Goal: Task Accomplishment & Management: Use online tool/utility

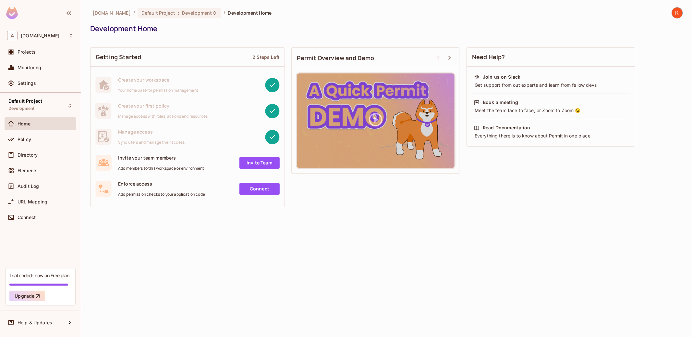
click at [267, 229] on div "[DOMAIN_NAME] / Default Project : Development / Development Home Development Ho…" at bounding box center [386, 168] width 611 height 337
click at [42, 124] on div "Home" at bounding box center [46, 123] width 56 height 5
click at [50, 53] on div "Projects" at bounding box center [46, 51] width 56 height 5
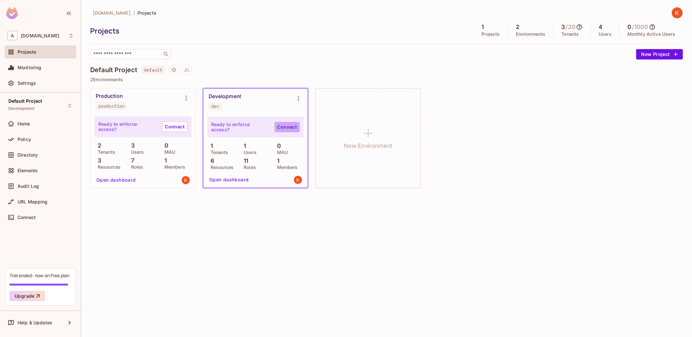
click at [292, 127] on link "Connect" at bounding box center [287, 127] width 25 height 10
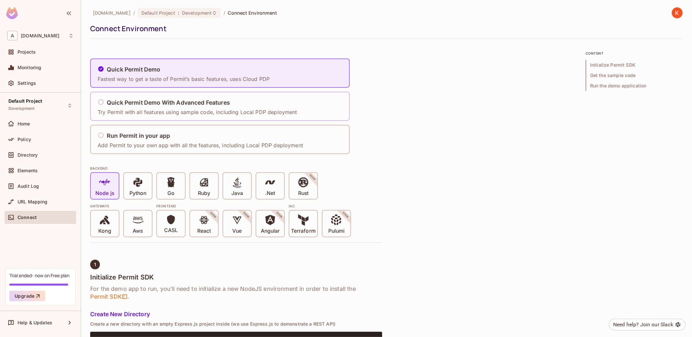
click at [265, 116] on div "Quick Permit Demo With Advanced Features Try Permit with all features using sam…" at bounding box center [199, 106] width 204 height 27
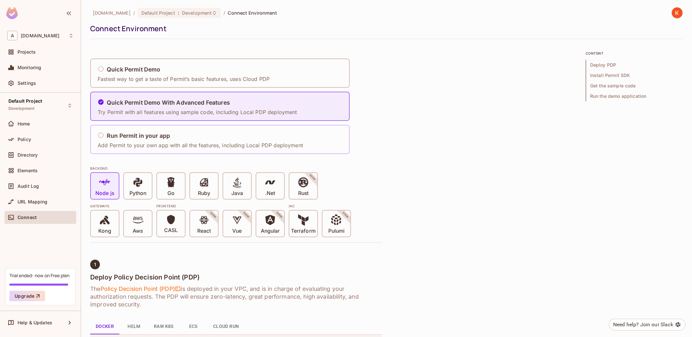
click at [260, 138] on div "Run Permit in your app" at bounding box center [200, 136] width 205 height 8
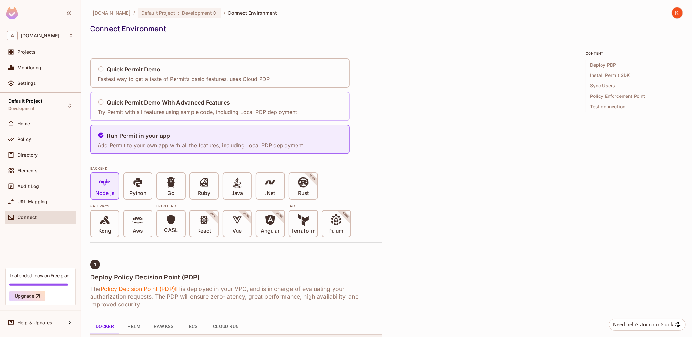
click at [273, 111] on p "Try Permit with all features using sample code, including Local PDP deployment" at bounding box center [198, 111] width 200 height 7
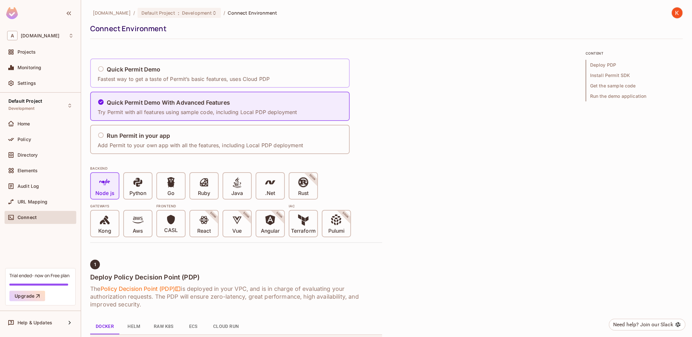
click at [285, 82] on div "Quick Permit Demo Fastest way to get a taste of Permit’s basic features, uses C…" at bounding box center [220, 72] width 260 height 29
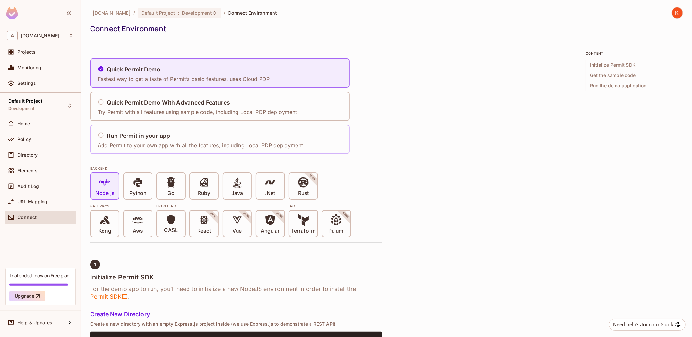
click at [273, 135] on div "Run Permit in your app" at bounding box center [200, 136] width 205 height 8
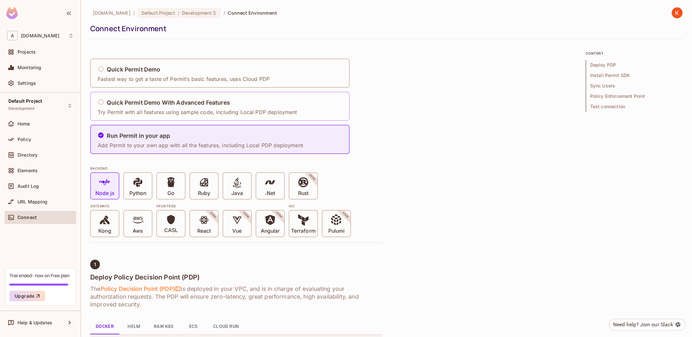
click at [279, 120] on div "Quick Permit Demo With Advanced Features Try Permit with all features using sam…" at bounding box center [220, 106] width 260 height 29
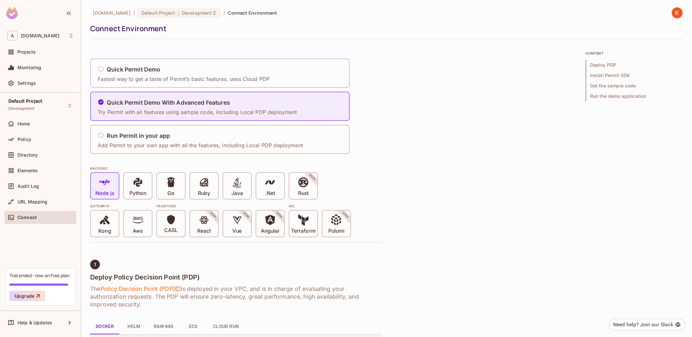
click at [288, 86] on div "Quick Permit Demo Fastest way to get a taste of Permit’s basic features, uses C…" at bounding box center [220, 72] width 260 height 29
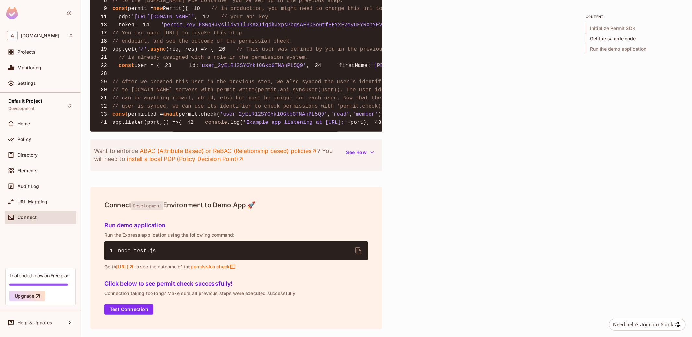
scroll to position [737, 0]
click at [350, 155] on button "See How" at bounding box center [361, 152] width 36 height 10
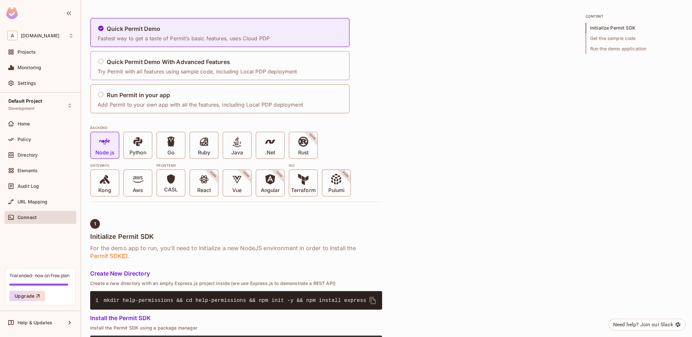
scroll to position [0, 0]
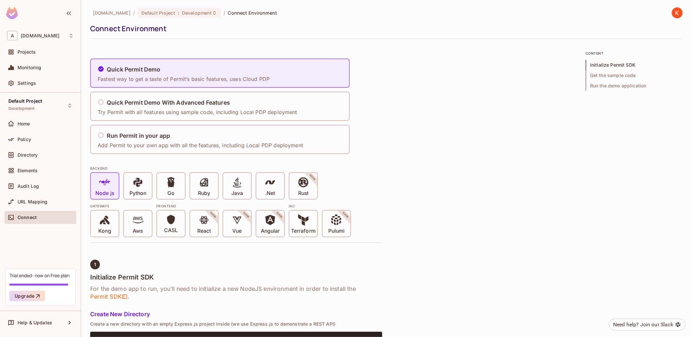
click at [57, 60] on div "Projects" at bounding box center [41, 53] width 72 height 16
click at [60, 55] on div "Projects" at bounding box center [40, 52] width 67 height 8
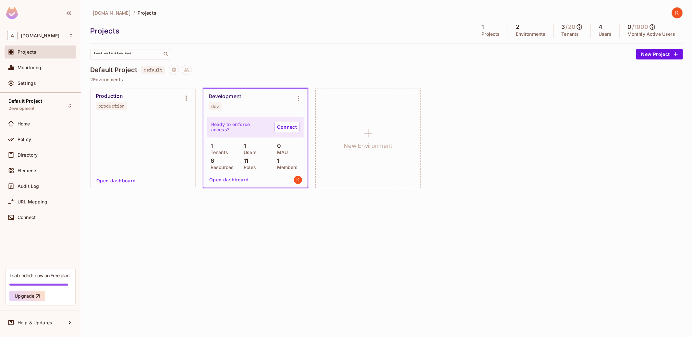
click at [226, 120] on div "Ready to enforce access? Connect" at bounding box center [255, 127] width 96 height 21
click at [232, 104] on div "Development dev" at bounding box center [250, 101] width 83 height 17
click at [238, 92] on div "Development dev" at bounding box center [255, 102] width 104 height 26
click at [303, 100] on button "Environment settings" at bounding box center [298, 98] width 13 height 13
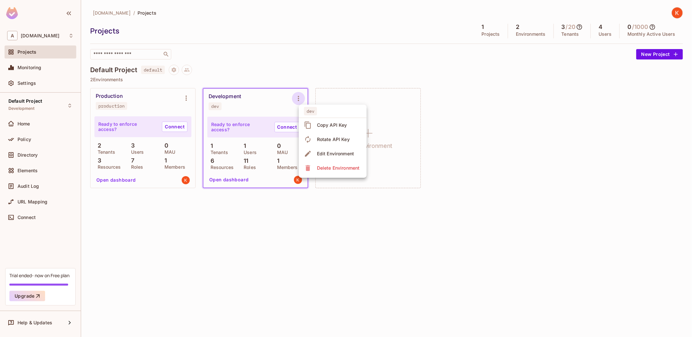
click at [328, 152] on div "Edit Environment" at bounding box center [335, 153] width 37 height 6
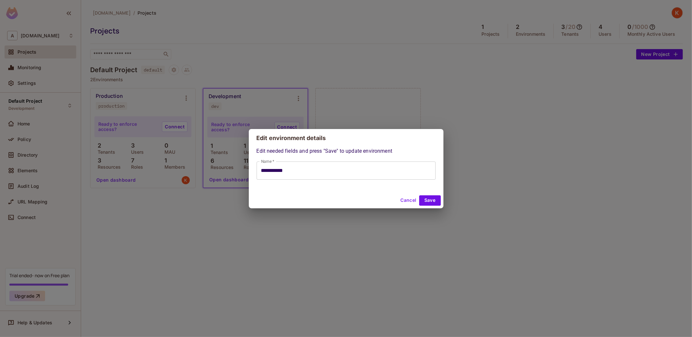
click at [337, 166] on input "**********" at bounding box center [346, 170] width 179 height 18
click at [405, 199] on button "Cancel" at bounding box center [408, 200] width 21 height 10
type input "**********"
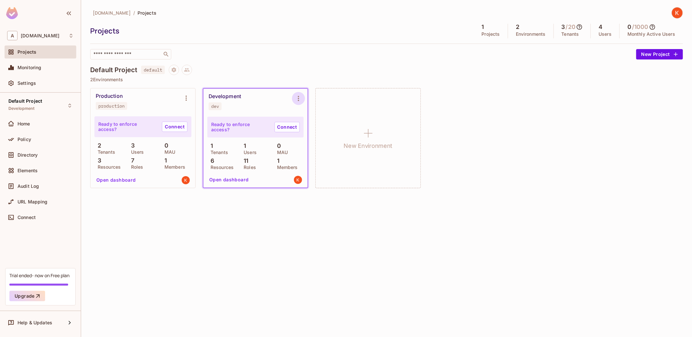
click at [300, 96] on icon "Environment settings" at bounding box center [299, 98] width 8 height 8
click at [377, 245] on div at bounding box center [346, 168] width 692 height 337
click at [257, 96] on div "Development dev" at bounding box center [250, 101] width 83 height 17
click at [233, 177] on button "Open dashboard" at bounding box center [229, 179] width 45 height 10
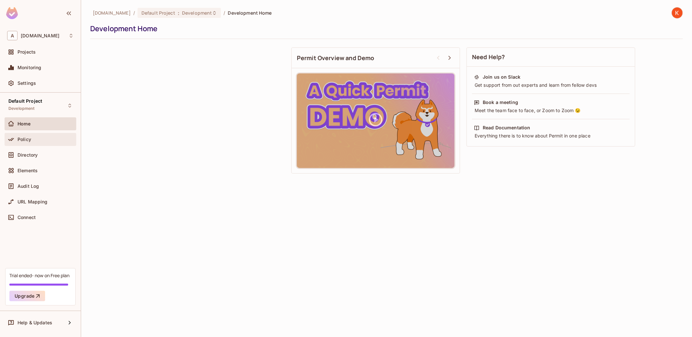
drag, startPoint x: 48, startPoint y: 138, endPoint x: 166, endPoint y: 141, distance: 117.5
click at [48, 138] on div "Policy" at bounding box center [46, 139] width 56 height 5
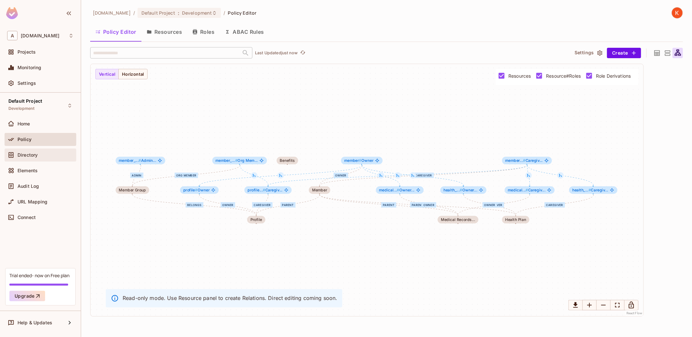
click at [35, 158] on div "Directory" at bounding box center [40, 155] width 67 height 8
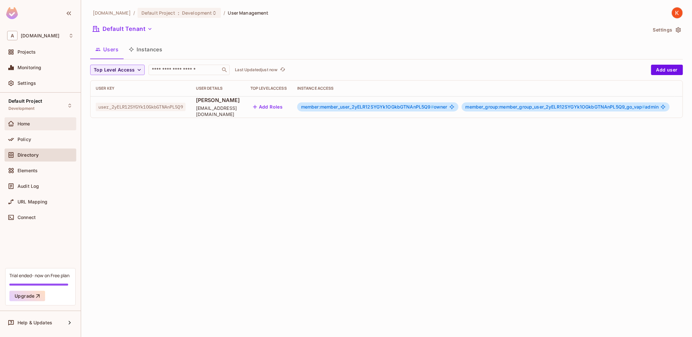
click at [52, 127] on div "Home" at bounding box center [40, 124] width 67 height 8
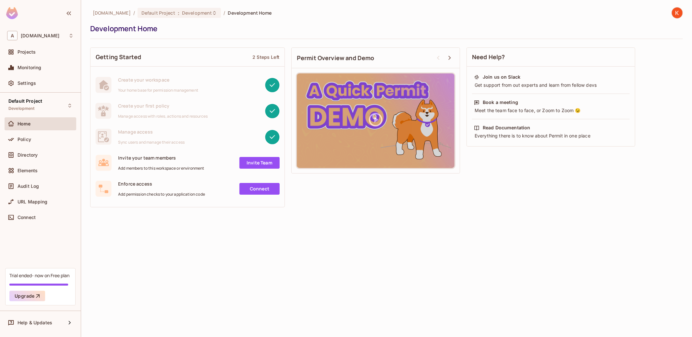
click at [257, 187] on link "Connect" at bounding box center [260, 189] width 40 height 12
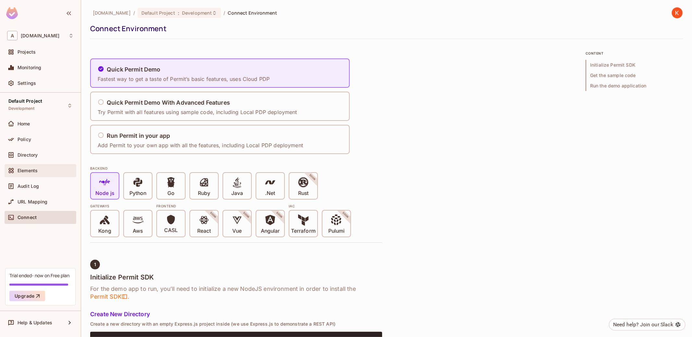
click at [55, 170] on div "Elements" at bounding box center [46, 170] width 56 height 5
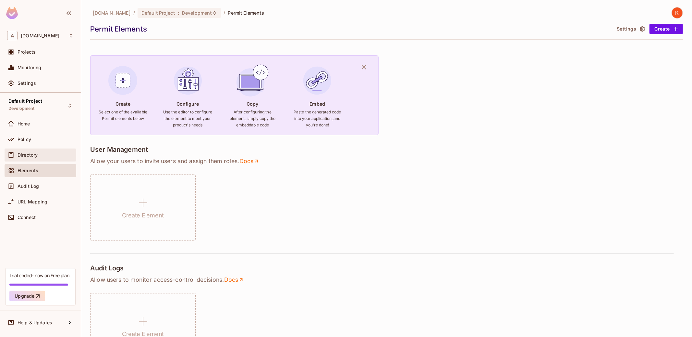
click at [55, 154] on div "Directory" at bounding box center [46, 154] width 56 height 5
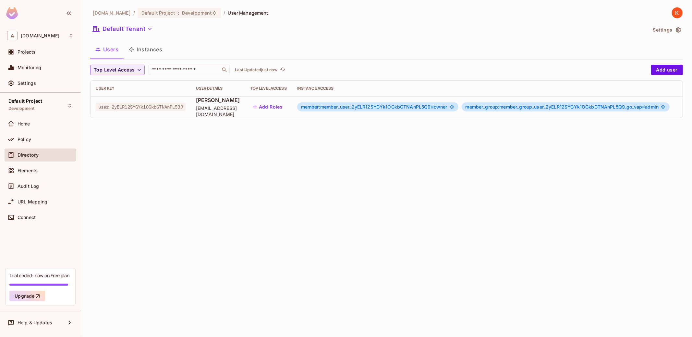
click at [147, 50] on button "Instances" at bounding box center [146, 49] width 44 height 16
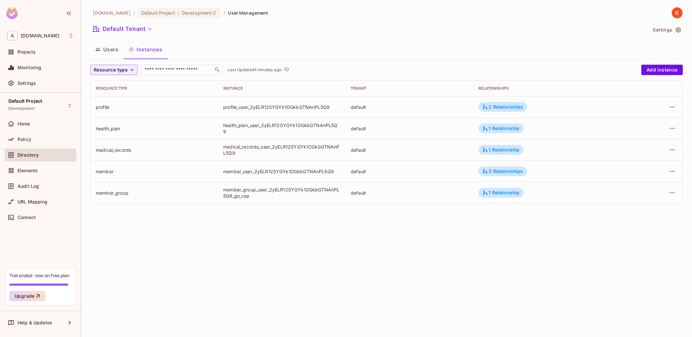
drag, startPoint x: 302, startPoint y: 234, endPoint x: 300, endPoint y: 231, distance: 3.5
click at [302, 234] on div "[DOMAIN_NAME] / Default Project : Development / User Management Default Tenant …" at bounding box center [386, 168] width 611 height 337
click at [116, 191] on div "member_group" at bounding box center [154, 193] width 117 height 6
click at [109, 49] on button "Users" at bounding box center [106, 49] width 33 height 16
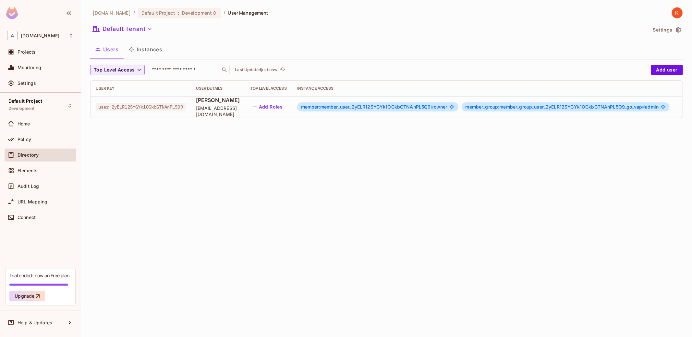
click at [152, 52] on button "Instances" at bounding box center [146, 49] width 44 height 16
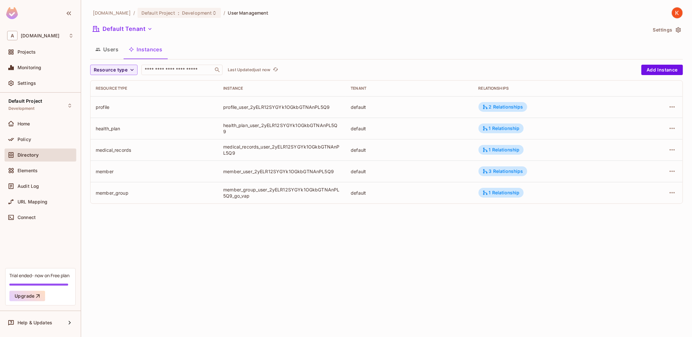
click at [105, 53] on button "Users" at bounding box center [106, 49] width 33 height 16
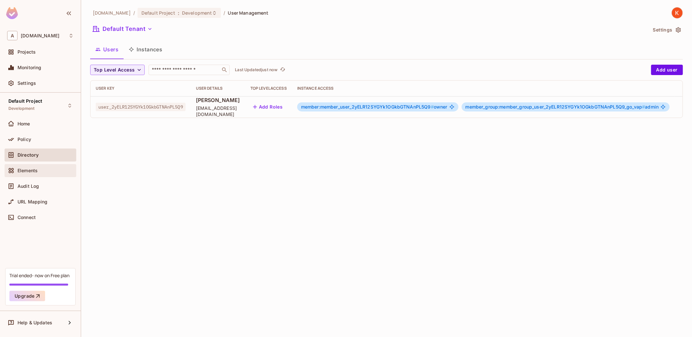
click at [50, 176] on div "Elements" at bounding box center [41, 170] width 72 height 13
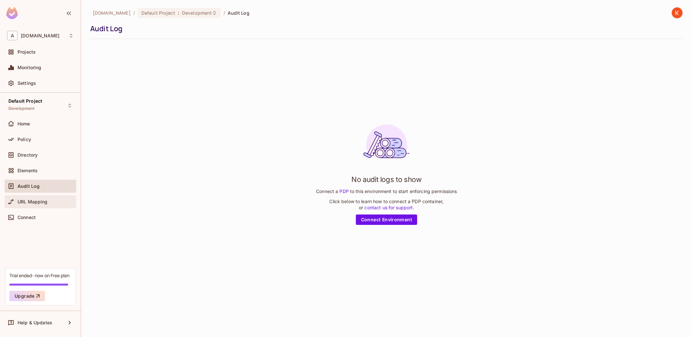
click at [46, 196] on div "URL Mapping" at bounding box center [41, 201] width 72 height 13
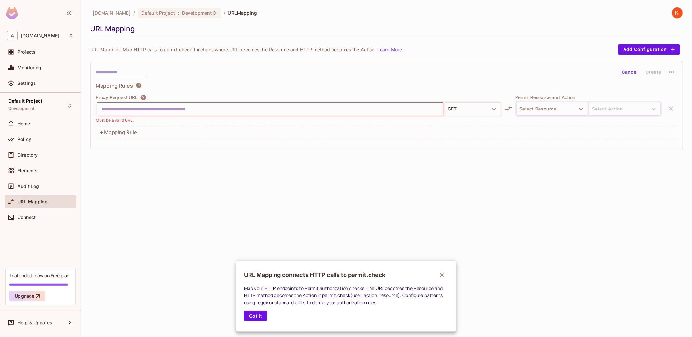
click at [43, 173] on div at bounding box center [346, 168] width 692 height 337
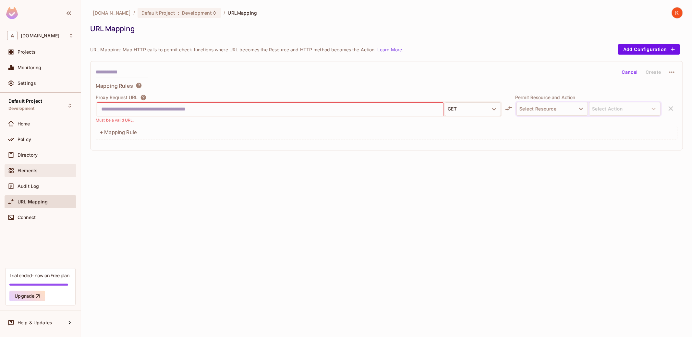
click at [42, 170] on div "Elements" at bounding box center [46, 170] width 56 height 5
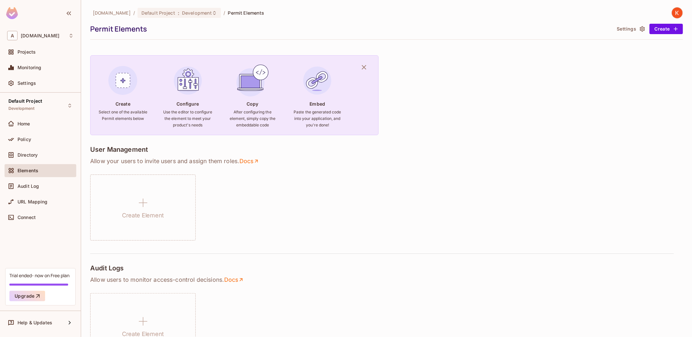
click at [35, 147] on div "Policy" at bounding box center [41, 141] width 72 height 16
click at [36, 148] on div "Directory" at bounding box center [41, 154] width 72 height 13
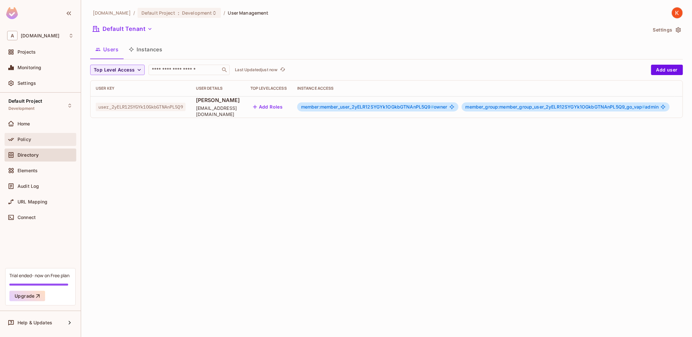
click at [41, 139] on div "Policy" at bounding box center [46, 139] width 56 height 5
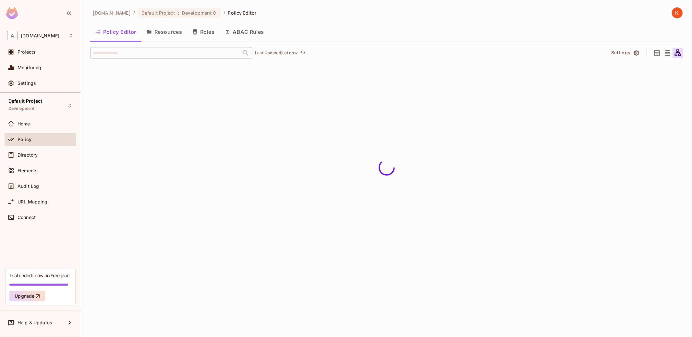
click at [44, 147] on div "Policy" at bounding box center [41, 141] width 72 height 16
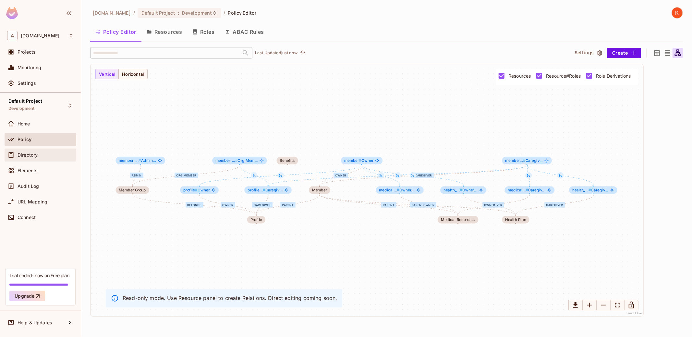
click at [45, 151] on div "Directory" at bounding box center [40, 155] width 67 height 8
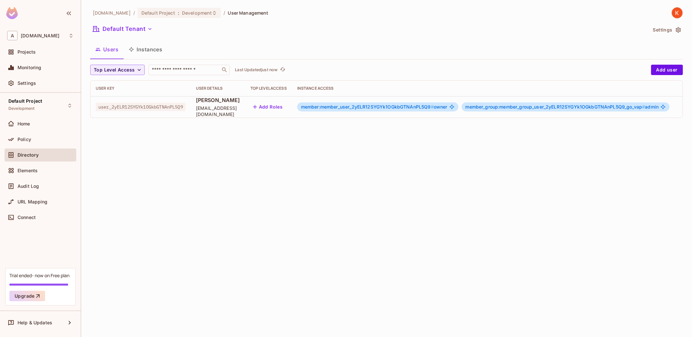
click at [274, 191] on div "[DOMAIN_NAME] / Default Project : Development / User Management Default Tenant …" at bounding box center [386, 168] width 611 height 337
click at [43, 217] on div "Connect" at bounding box center [46, 217] width 56 height 5
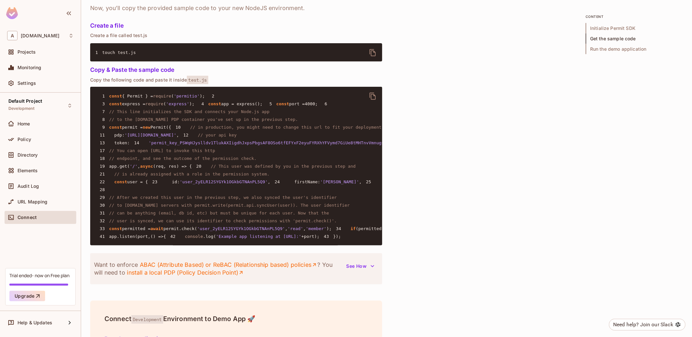
scroll to position [433, 0]
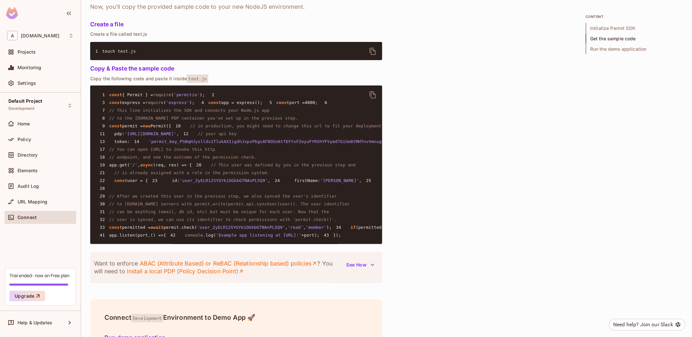
click at [166, 144] on span "'permit_key_PSWqHJyslldv1TlukAXIigdhJxpsPbgsAF8OSo6tfEFYxF2eyuFYRXhYFVymd7GiUe8…" at bounding box center [277, 141] width 256 height 5
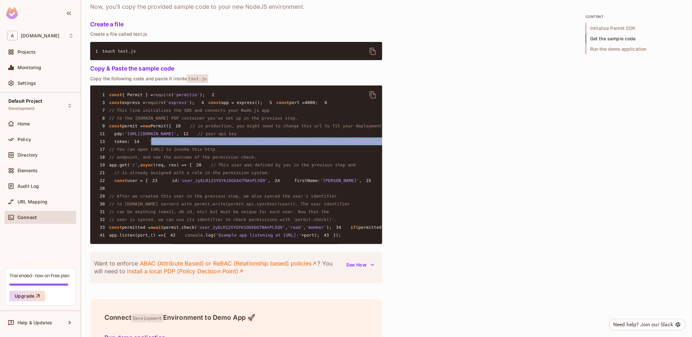
click at [166, 144] on span "'permit_key_PSWqHJyslldv1TlukAXIigdhJxpsPbgsAF8OSo6tfEFYxF2eyuFYRXhYFVymd7GiUe8…" at bounding box center [277, 141] width 256 height 5
copy code "'permit_key_PSWqHJyslldv1TlukAXIigdhJxpsPbgsAF8OSo6tfEFYxF2eyuFYRXhYFVymd7GiUe8…"
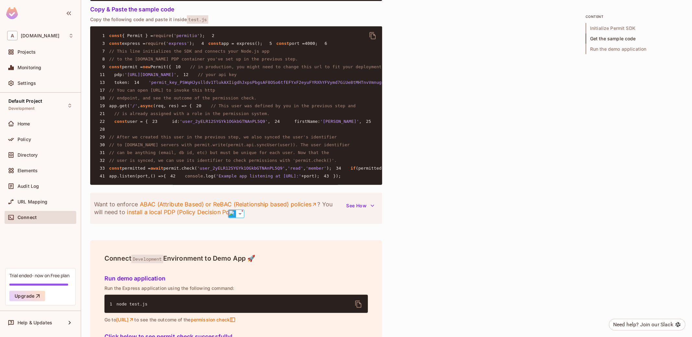
click at [176, 185] on pre "1 const { Permit } = require ( 'permitio' ); 2 3 const express = require ( 'exp…" at bounding box center [236, 105] width 292 height 158
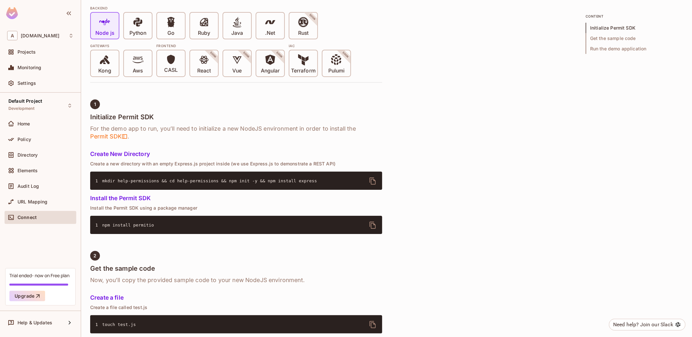
scroll to position [104, 0]
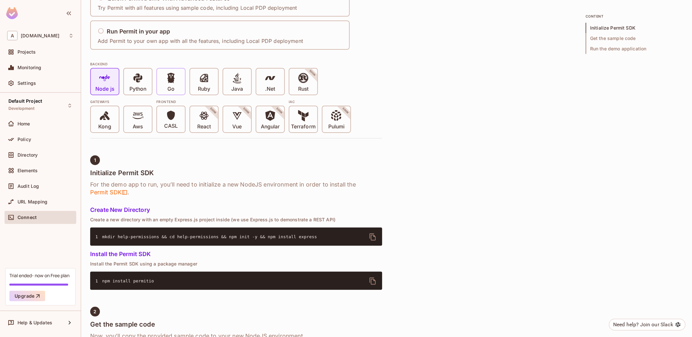
click at [170, 85] on span at bounding box center [171, 78] width 11 height 13
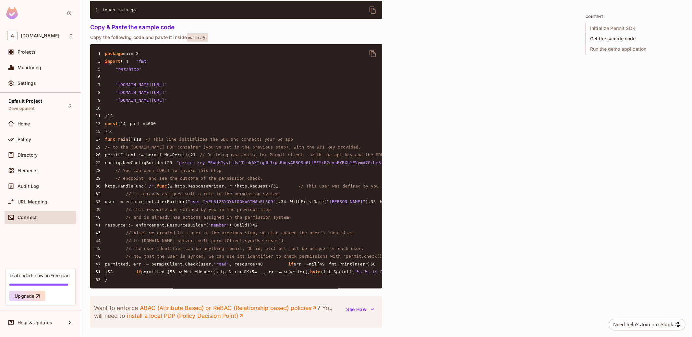
scroll to position [576, 0]
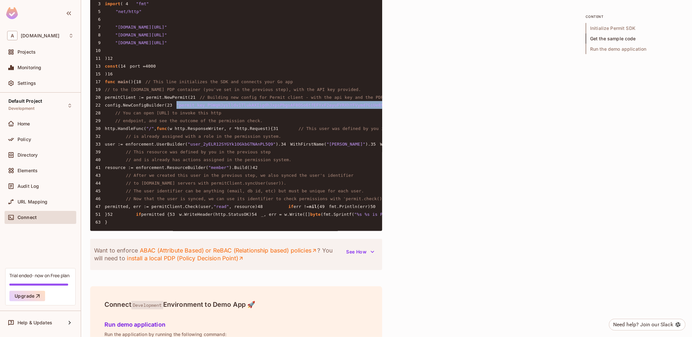
drag, startPoint x: 168, startPoint y: 182, endPoint x: 99, endPoint y: 169, distance: 70.5
click at [99, 169] on pre "1 package main 2 3 import ( 4 "fmt" 5 "net/http" 6 7 "[DOMAIN_NAME][URL]" 8 "[D…" at bounding box center [236, 109] width 292 height 244
drag, startPoint x: 115, startPoint y: 191, endPoint x: 99, endPoint y: 158, distance: 36.3
click at [99, 158] on pre "1 package main 2 3 import ( 4 "fmt" 5 "net/http" 6 7 "[DOMAIN_NAME][URL]" 8 "[D…" at bounding box center [236, 109] width 292 height 244
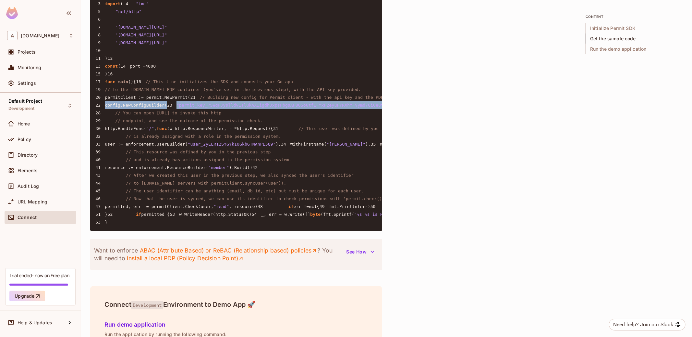
copy code "config.NewConfigBuilder( 23 "permit_key_PSWqHJyslldv1TlukAXIigdhJxpsPbgsAF8OSo6…"
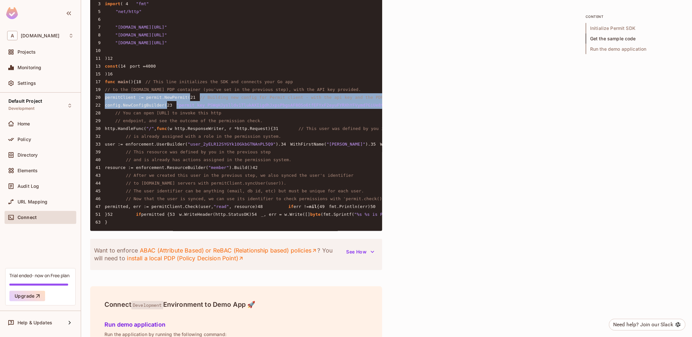
drag, startPoint x: 116, startPoint y: 190, endPoint x: 104, endPoint y: 144, distance: 47.9
click at [104, 144] on pre "1 package main 2 3 import ( 4 "fmt" 5 "net/http" 6 7 "[DOMAIN_NAME][URL]" 8 "[D…" at bounding box center [236, 109] width 292 height 244
copy code "permitClient := permit.NewPermit( 21 // Building new config for Permit client -…"
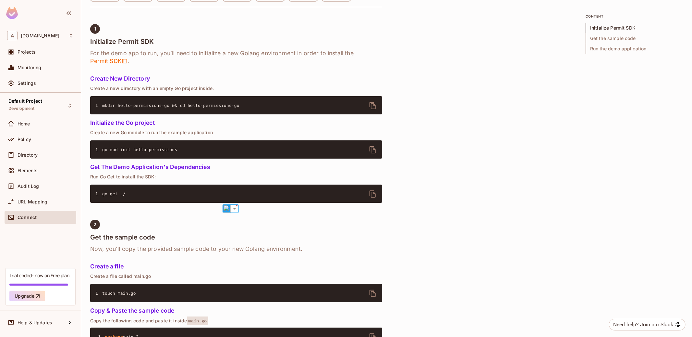
scroll to position [0, 0]
